Goal: Obtain resource: Obtain resource

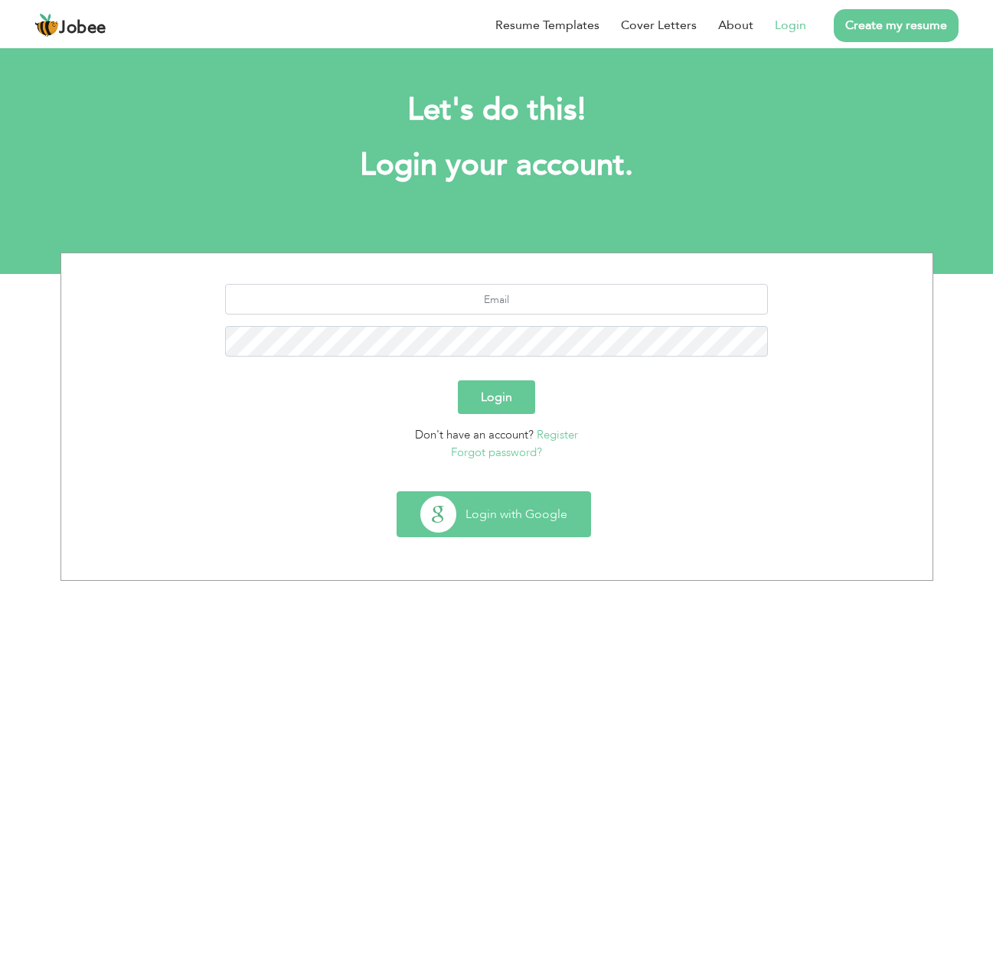
click at [551, 510] on button "Login with Google" at bounding box center [493, 514] width 193 height 44
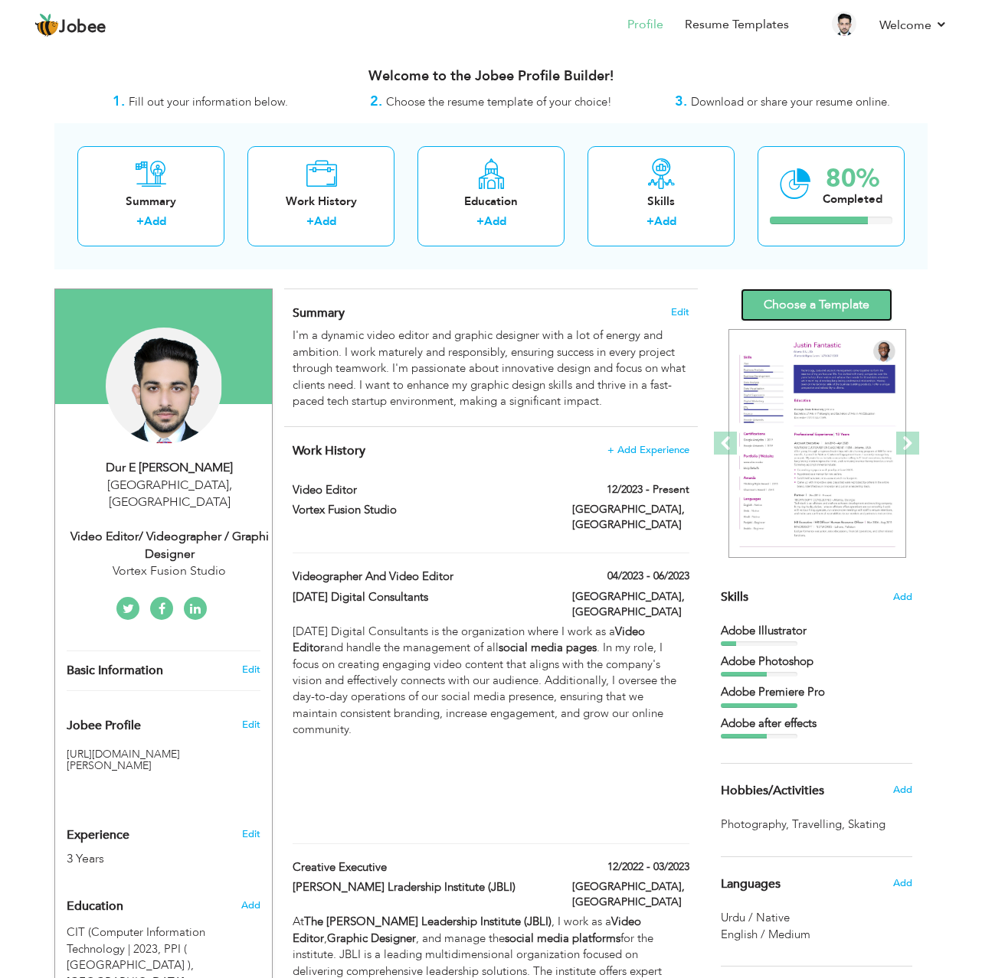
click at [793, 303] on link "Choose a Template" at bounding box center [816, 305] width 152 height 33
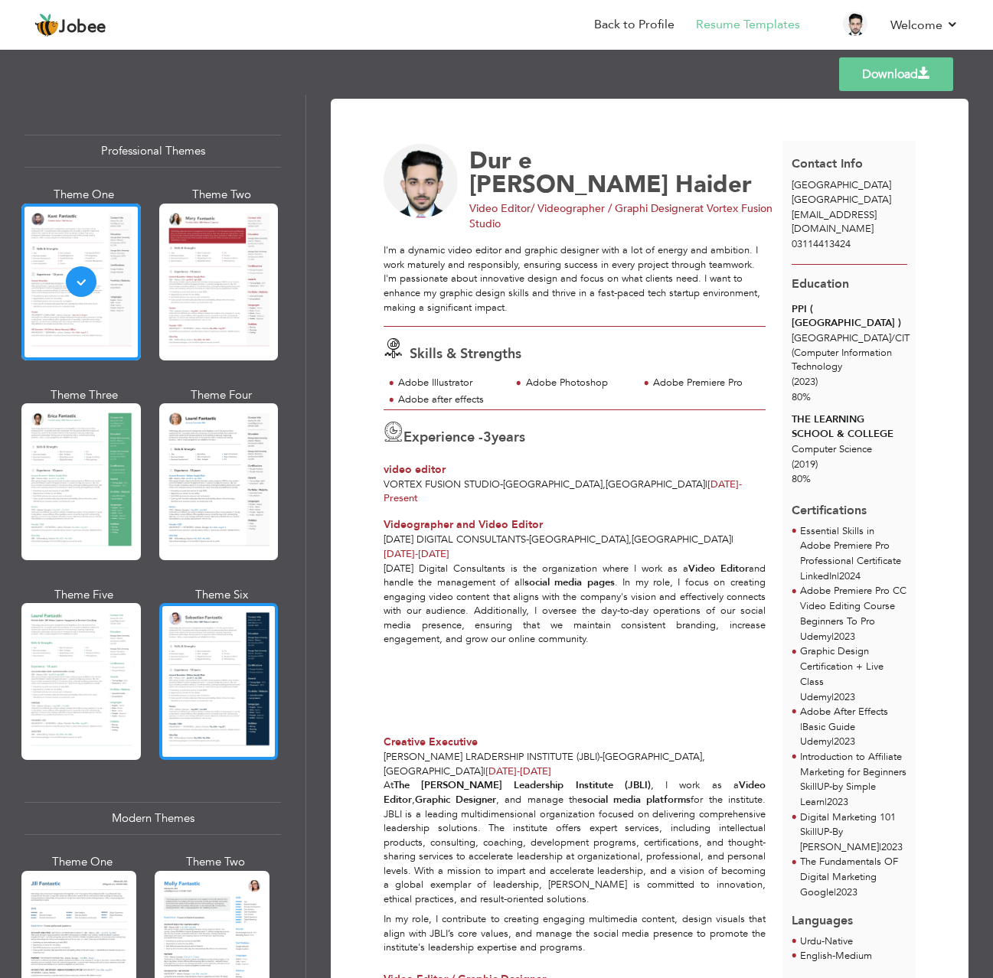
click at [220, 642] on div at bounding box center [218, 681] width 119 height 157
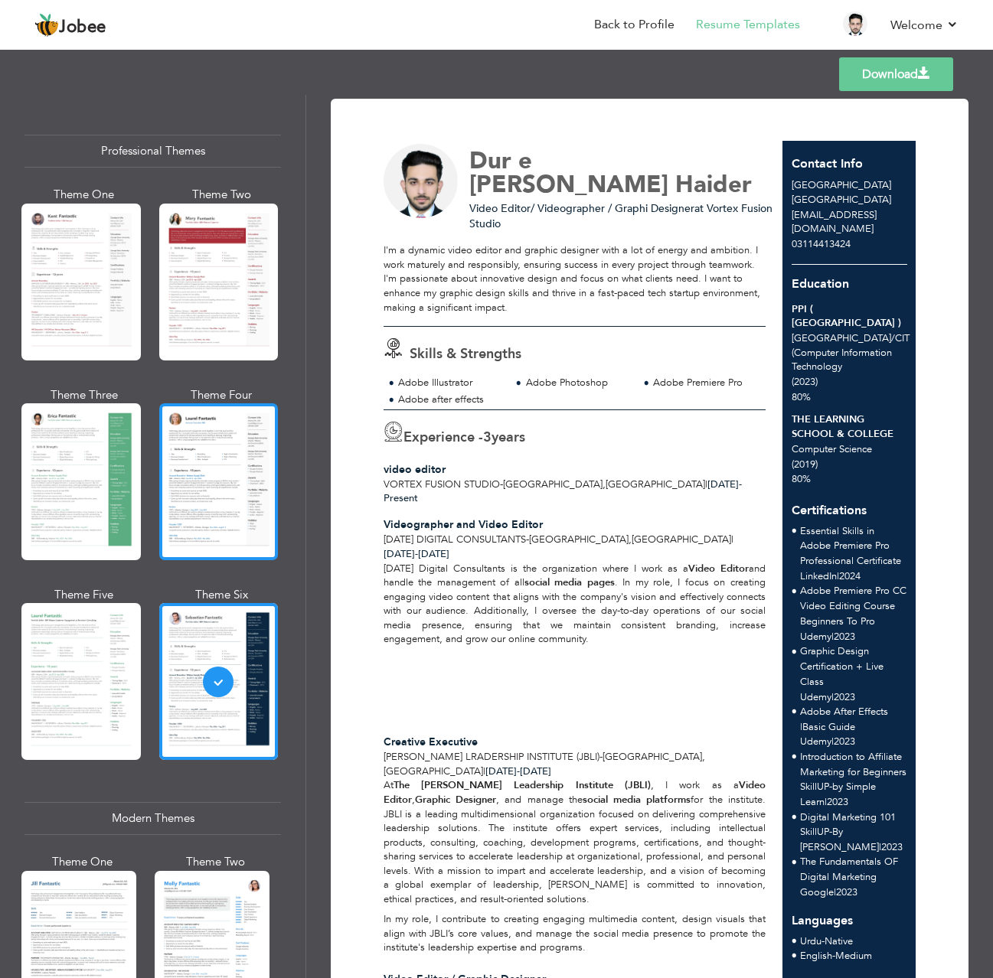
click at [216, 478] on div at bounding box center [218, 481] width 119 height 157
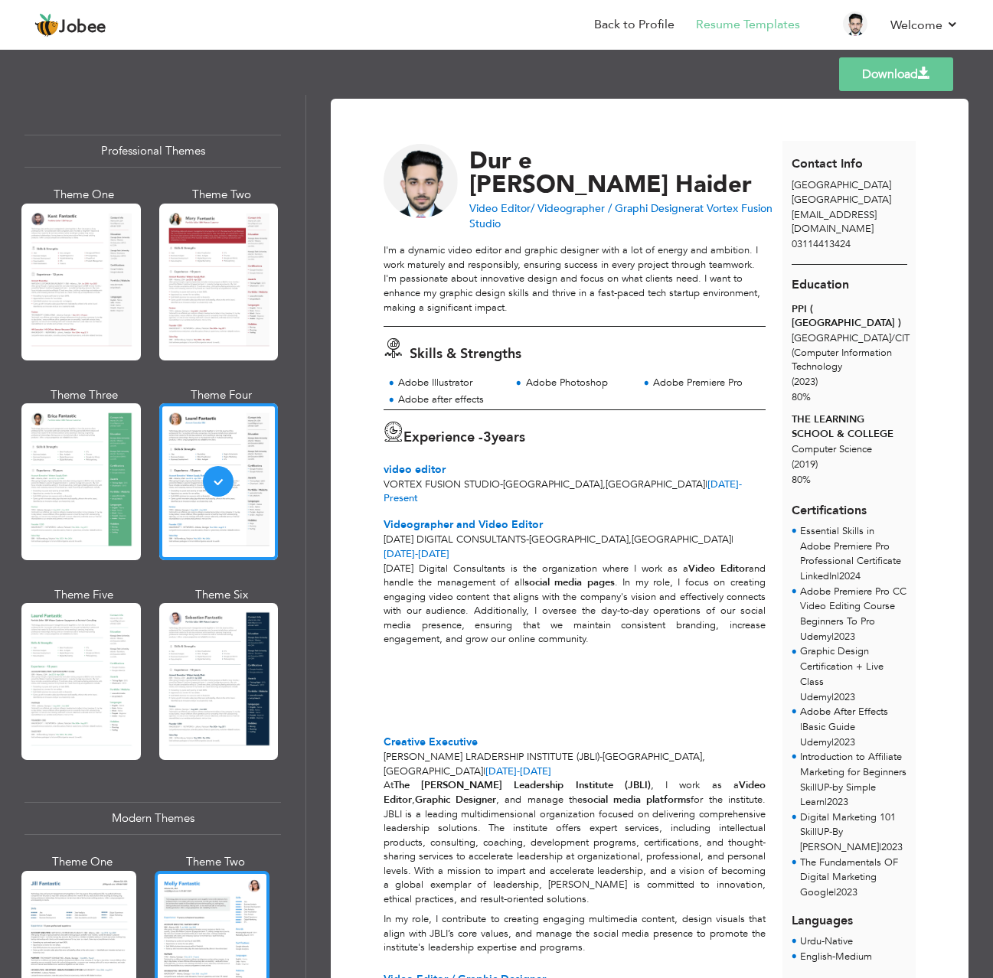
click at [212, 909] on div at bounding box center [212, 947] width 115 height 152
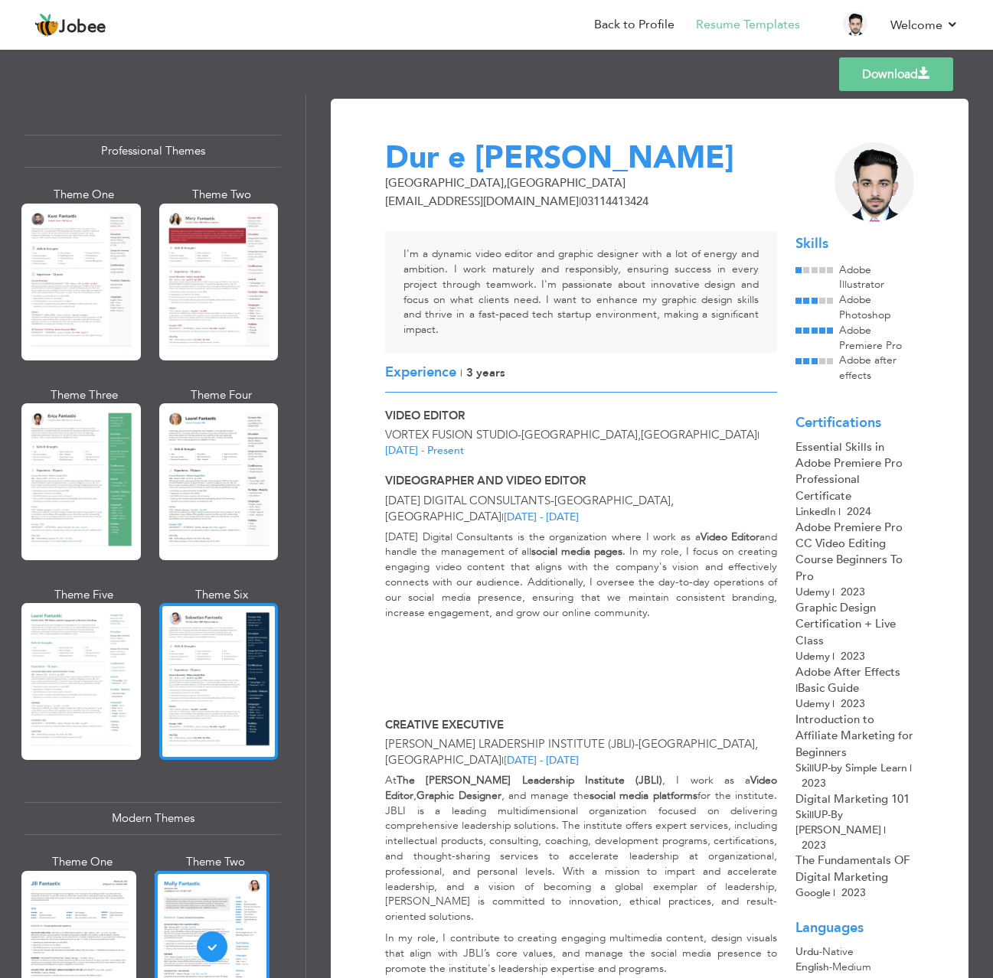
click at [220, 705] on div at bounding box center [218, 681] width 119 height 157
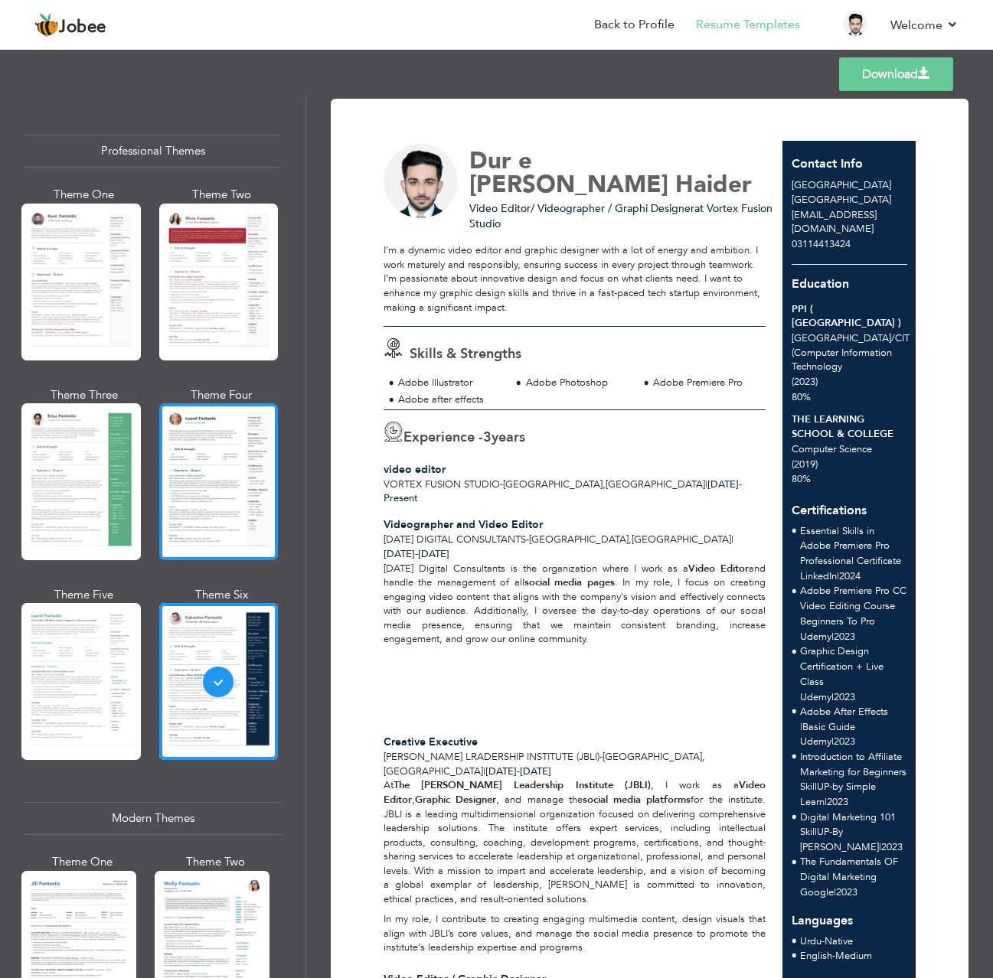
click at [204, 498] on div at bounding box center [218, 481] width 119 height 157
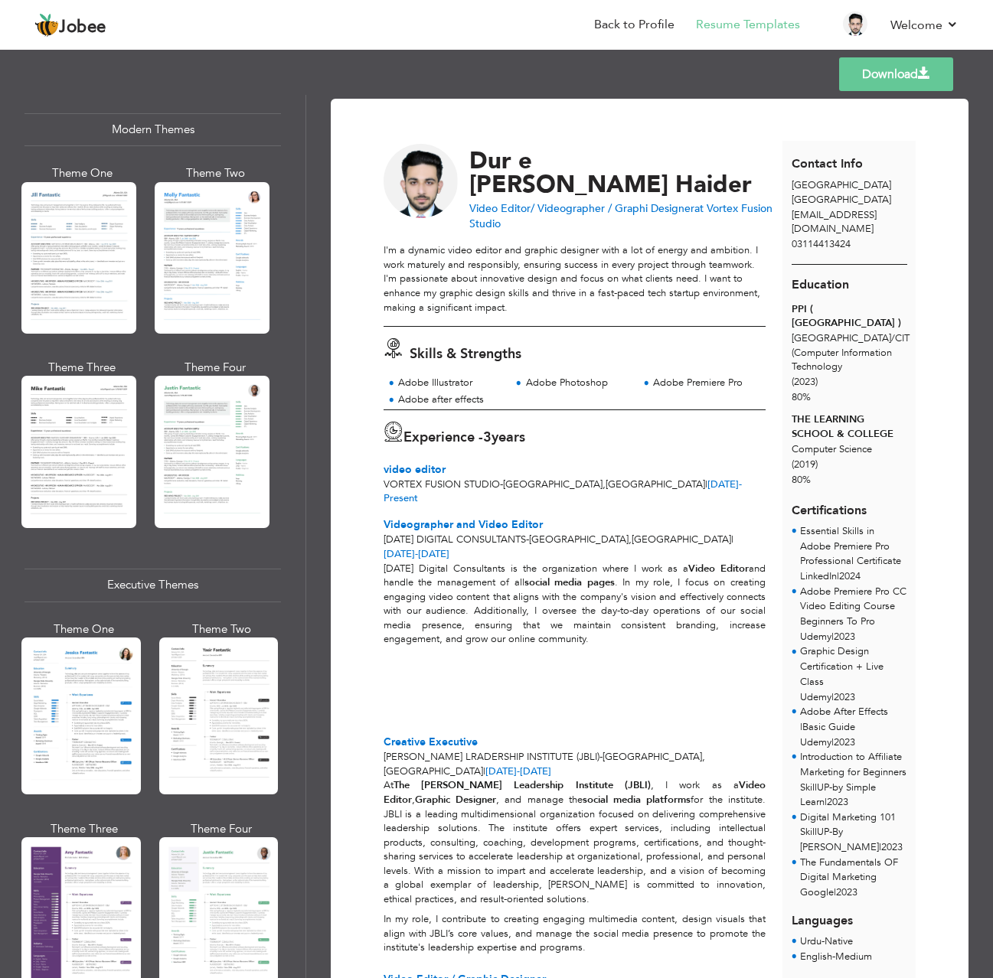
scroll to position [306, 0]
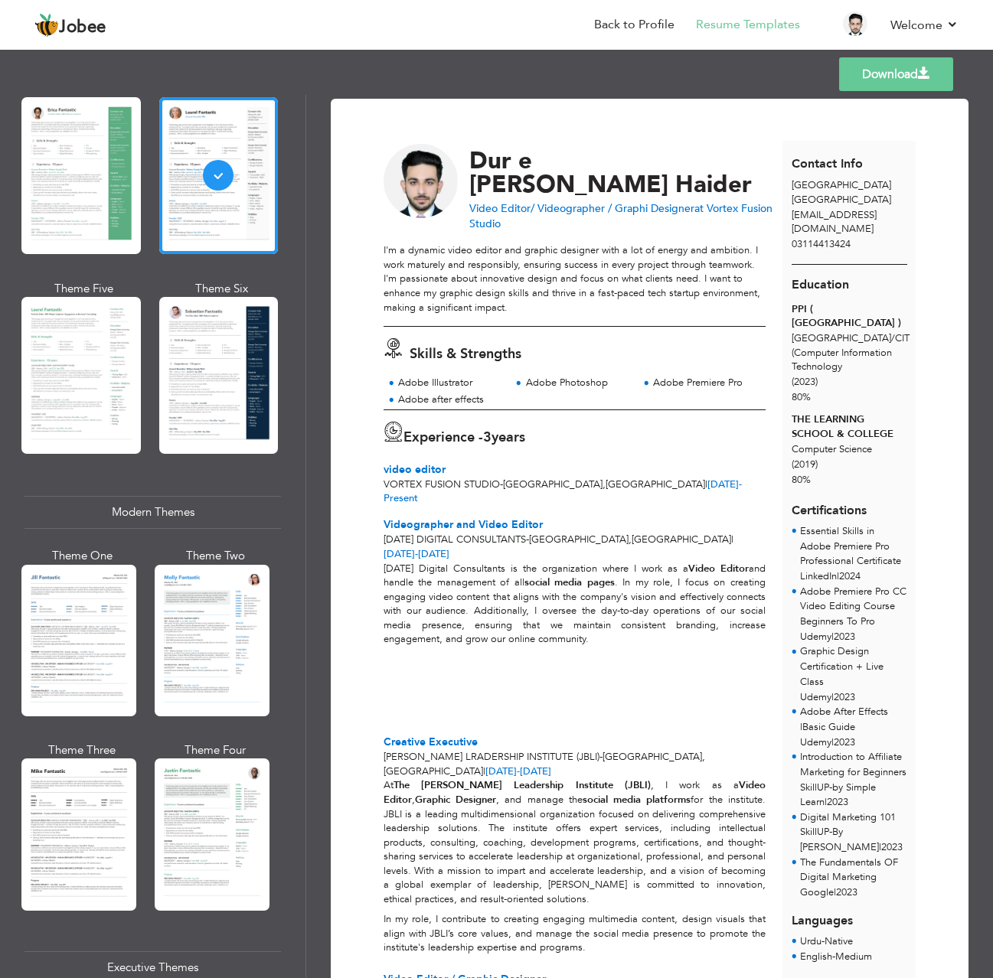
click at [893, 77] on link "Download" at bounding box center [896, 74] width 114 height 34
